Goal: Transaction & Acquisition: Purchase product/service

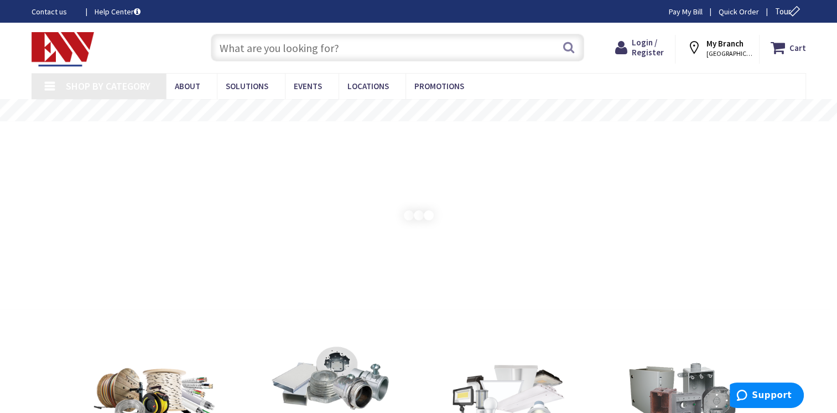
click at [434, 46] on input "text" at bounding box center [397, 48] width 373 height 28
paste input "CW670"
type input "CW670"
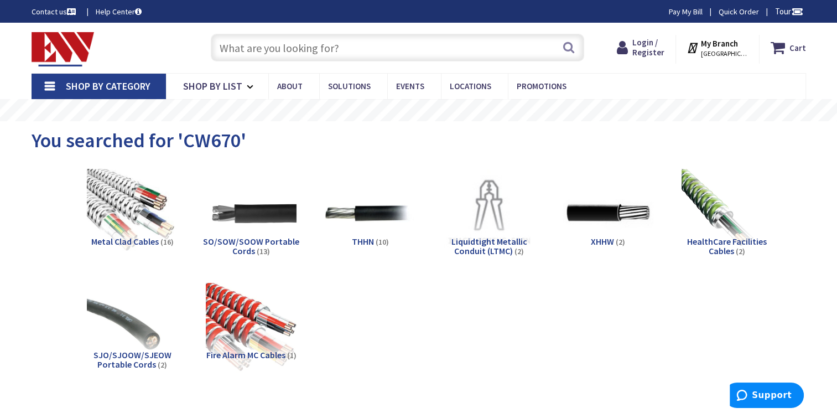
scroll to position [387, 0]
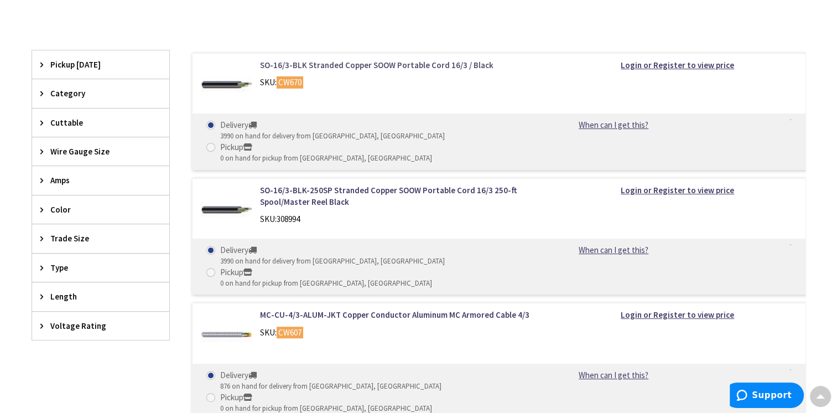
click at [387, 69] on link "SO-16/3-BLK Stranded Copper SOOW Portable Cord 16/3 / Black" at bounding box center [401, 65] width 282 height 12
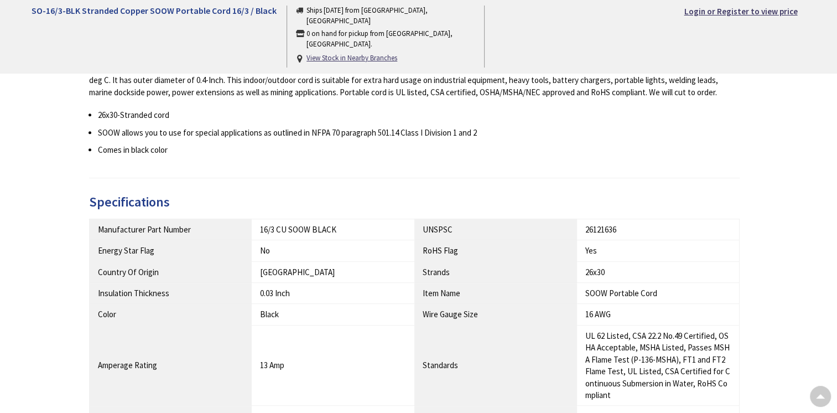
scroll to position [498, 0]
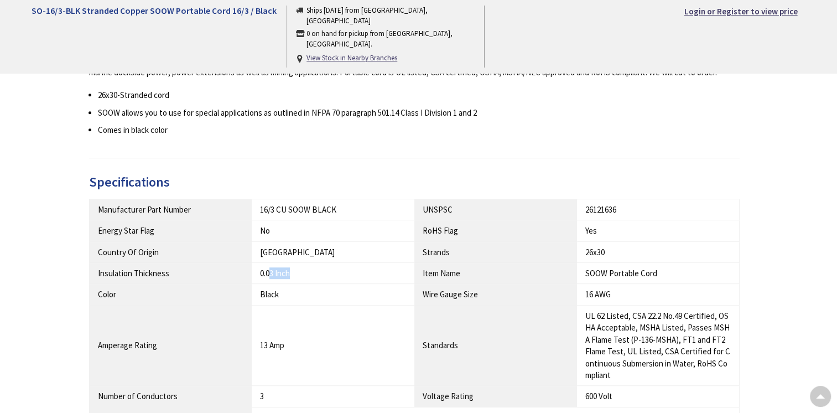
drag, startPoint x: 271, startPoint y: 269, endPoint x: 312, endPoint y: 268, distance: 40.9
click at [311, 268] on div "0.03 Inch" at bounding box center [333, 273] width 146 height 12
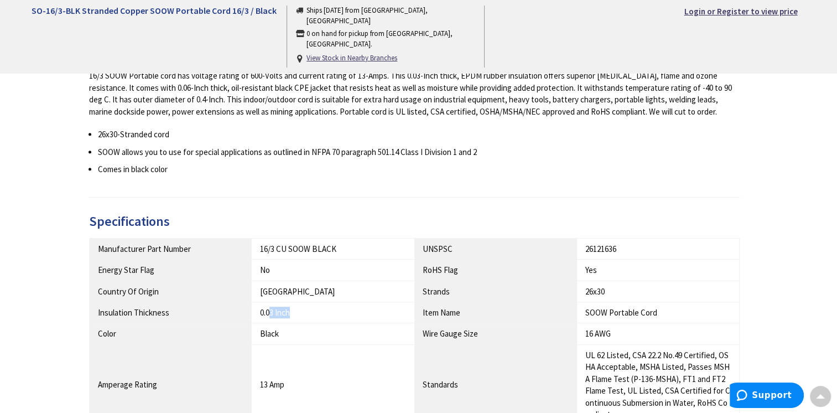
scroll to position [426, 0]
